Goal: Task Accomplishment & Management: Manage account settings

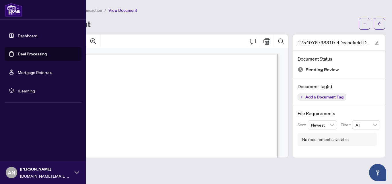
click at [18, 37] on link "Dashboard" at bounding box center [28, 35] width 20 height 5
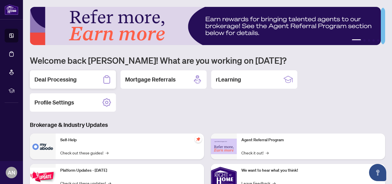
click at [74, 75] on div "Deal Processing" at bounding box center [73, 79] width 86 height 18
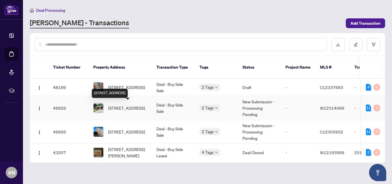
click at [133, 105] on span "[STREET_ADDRESS]" at bounding box center [126, 108] width 37 height 6
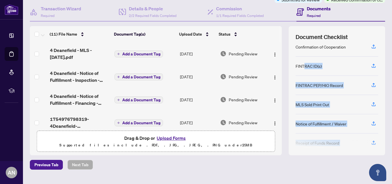
scroll to position [73, 0]
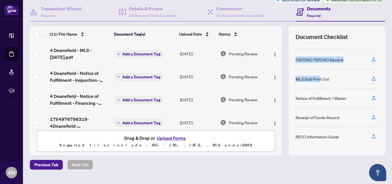
drag, startPoint x: 300, startPoint y: 114, endPoint x: 315, endPoint y: 70, distance: 45.9
click at [315, 70] on div "Agreement of Purchase and Sale Buyer Designated Representation Agreement Confir…" at bounding box center [336, 95] width 83 height 105
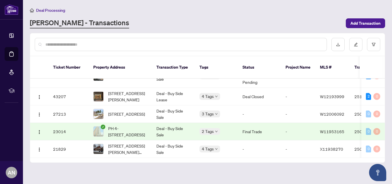
scroll to position [85, 0]
click at [276, 105] on td "-" at bounding box center [259, 113] width 43 height 17
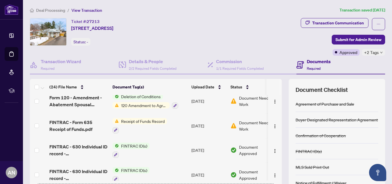
scroll to position [305, 0]
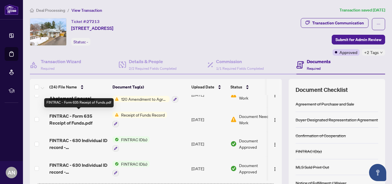
click at [77, 117] on span "FINTRAC - Form 635 Receipt of Funds.pdf" at bounding box center [78, 119] width 59 height 14
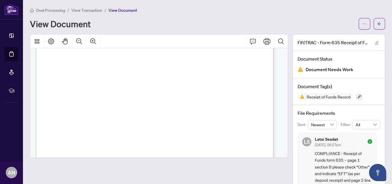
scroll to position [88, 0]
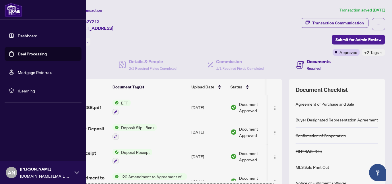
click at [28, 55] on link "Deal Processing" at bounding box center [32, 53] width 29 height 5
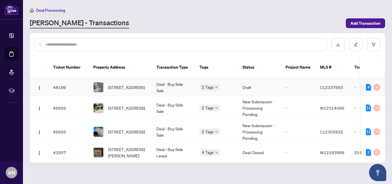
click at [383, 84] on div "48199 [STREET_ADDRESS] Deal - Buy Side Sale 2 Tags Draft - C12337693 - [PERSON_…" at bounding box center [207, 118] width 355 height 79
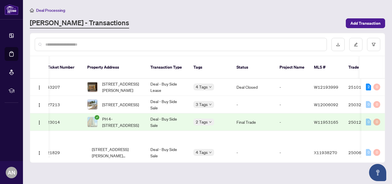
scroll to position [89, 6]
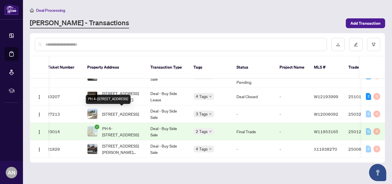
click at [125, 125] on span "PH 4-[STREET_ADDRESS]" at bounding box center [121, 131] width 39 height 13
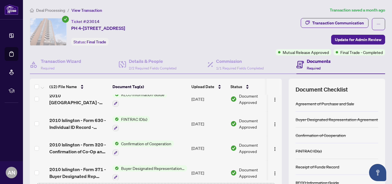
scroll to position [180, 0]
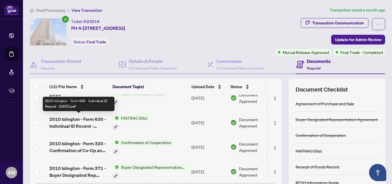
click at [84, 121] on span "2010 Islington - Form 630 - Individual ID Record - [DATE].pdf" at bounding box center [78, 123] width 59 height 14
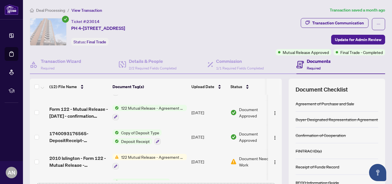
scroll to position [13, 0]
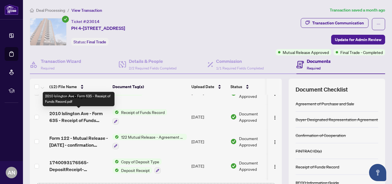
click at [72, 122] on span "2010 Islington Ave - Form 635 - Receipt of Funds Record.pdf" at bounding box center [78, 117] width 59 height 14
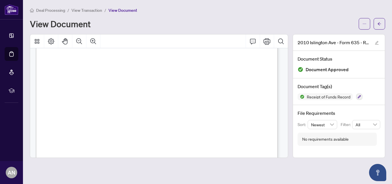
scroll to position [63, 0]
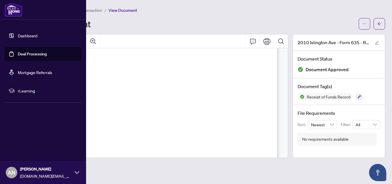
click at [18, 37] on link "Dashboard" at bounding box center [28, 35] width 20 height 5
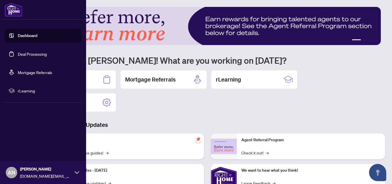
click at [43, 55] on link "Deal Processing" at bounding box center [32, 53] width 29 height 5
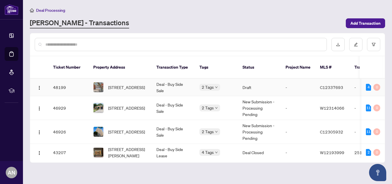
click at [152, 84] on td "Deal - Buy Side Sale" at bounding box center [173, 87] width 43 height 17
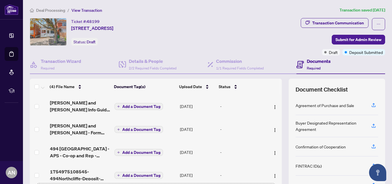
scroll to position [8, 0]
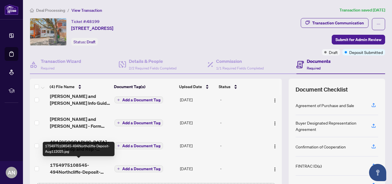
click at [79, 162] on span "1754975108545-494Northcliffe-Deposit-Aug112025.jpg" at bounding box center [80, 169] width 60 height 14
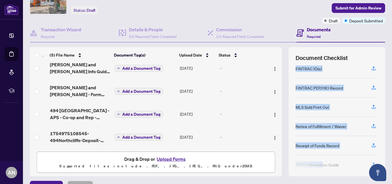
scroll to position [73, 0]
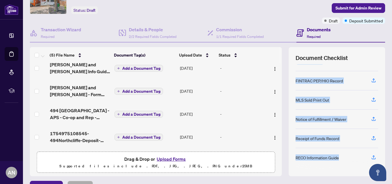
drag, startPoint x: 333, startPoint y: 104, endPoint x: 331, endPoint y: 165, distance: 60.9
click at [331, 165] on div "Agreement of Purchase and Sale Buyer Designated Representation Agreement Confir…" at bounding box center [336, 116] width 83 height 105
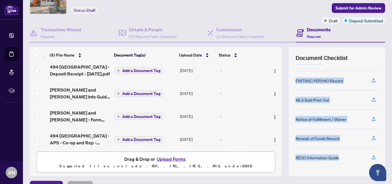
scroll to position [31, 0]
